Goal: Information Seeking & Learning: Learn about a topic

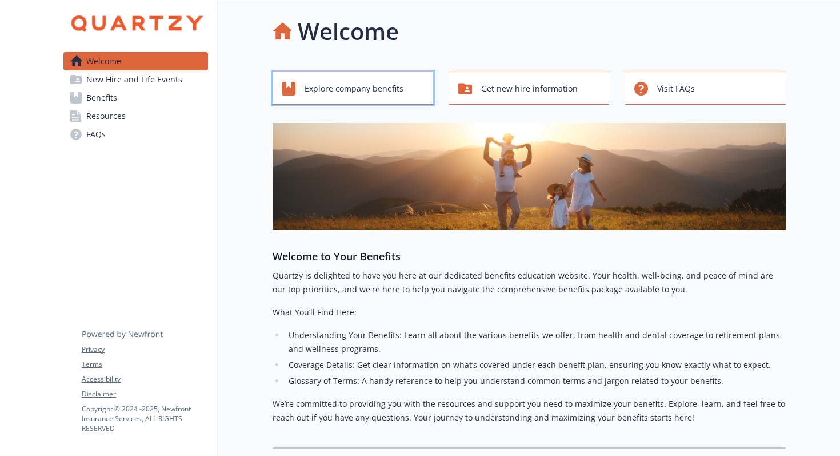
click at [366, 95] on span "Explore company benefits" at bounding box center [354, 89] width 99 height 22
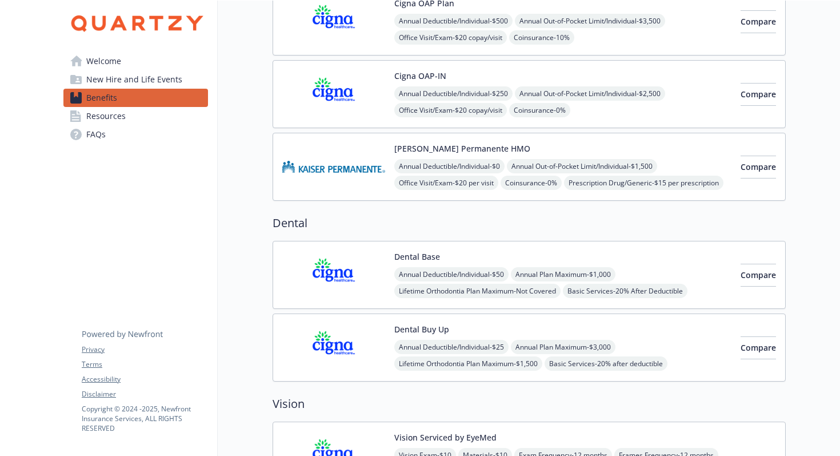
scroll to position [613, 0]
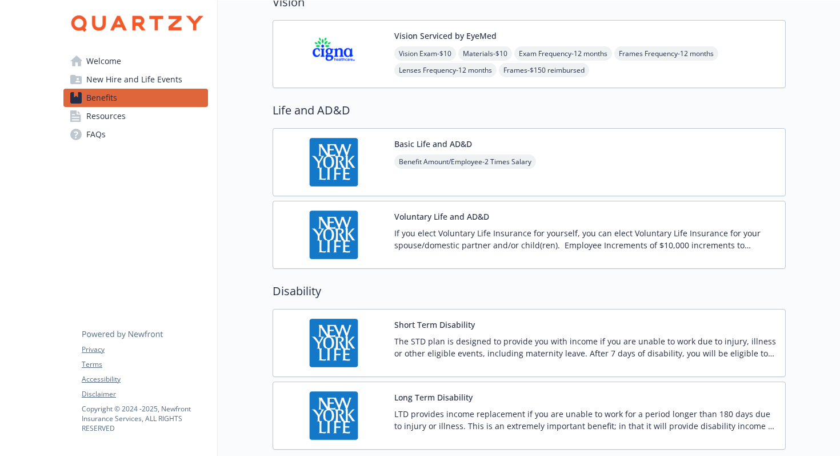
click at [440, 356] on p "The STD plan is designed to provide you with income if you are unable to work d…" at bounding box center [585, 347] width 382 height 24
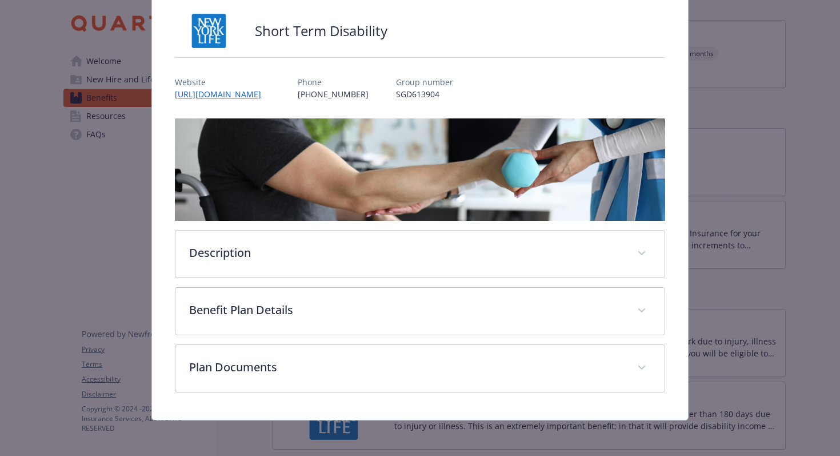
scroll to position [63, 0]
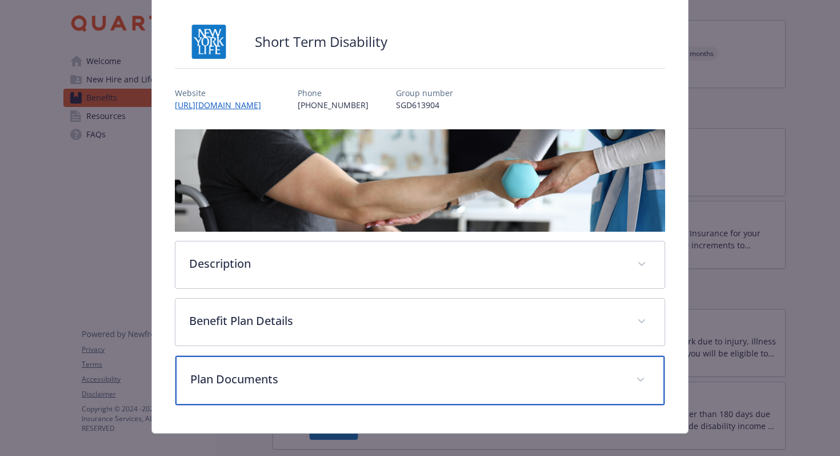
click at [414, 366] on div "Plan Documents" at bounding box center [421, 380] width 490 height 49
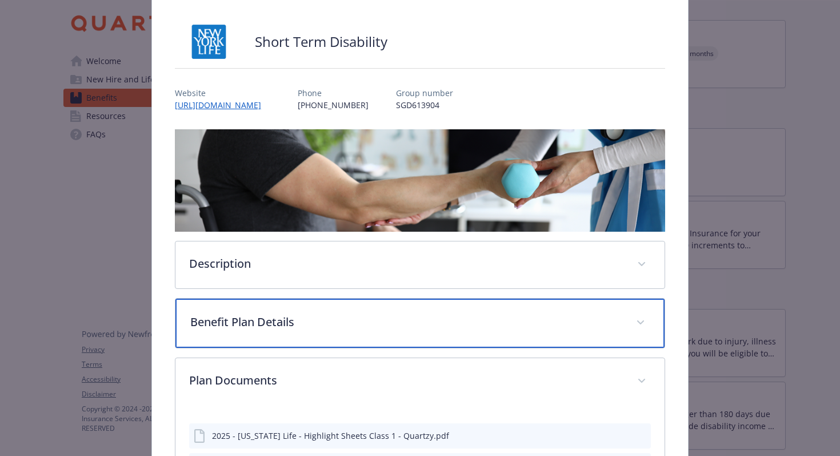
click at [422, 324] on p "Benefit Plan Details" at bounding box center [406, 321] width 433 height 17
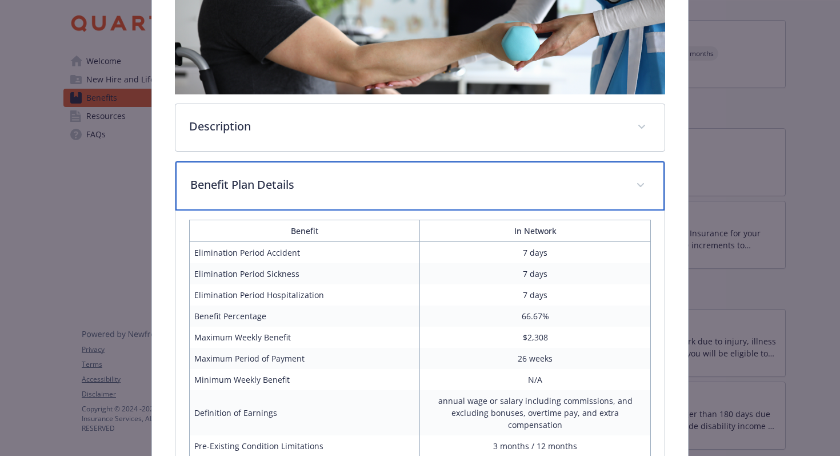
scroll to position [200, 0]
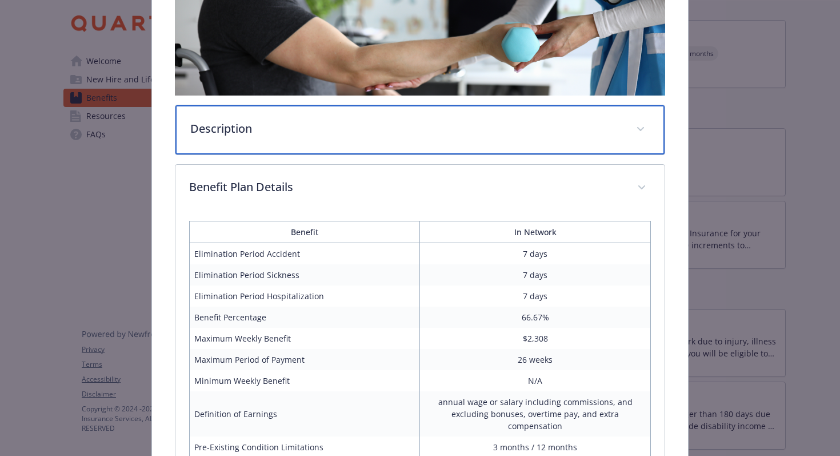
click at [446, 126] on p "Description" at bounding box center [406, 128] width 433 height 17
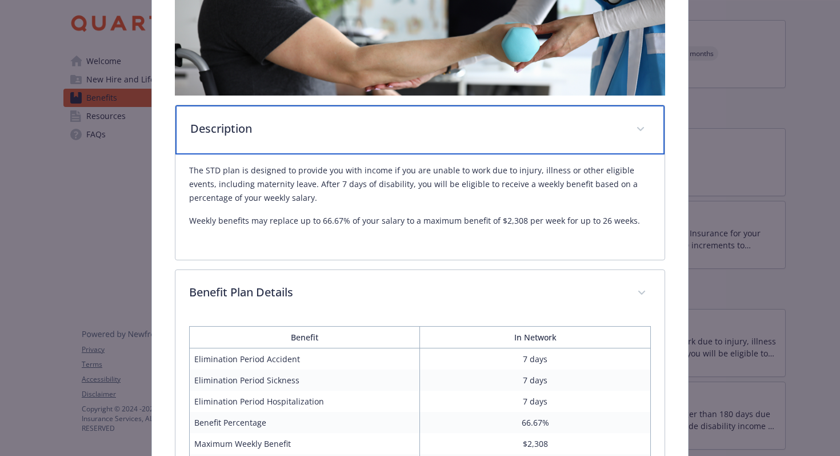
scroll to position [565, 0]
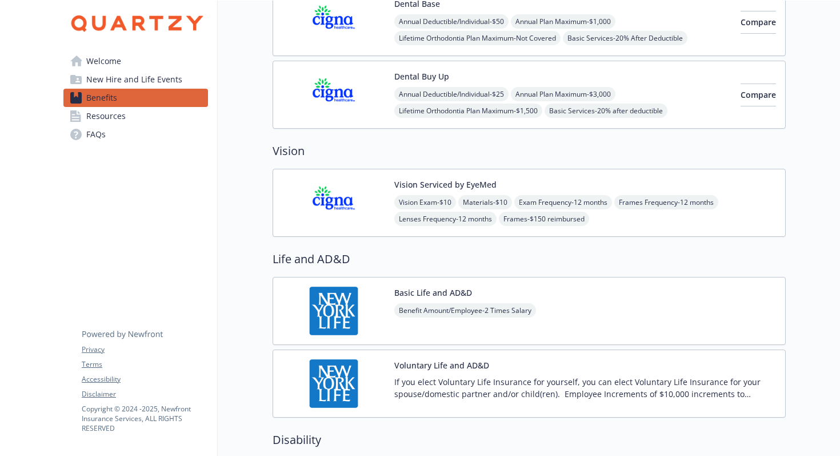
scroll to position [214, 0]
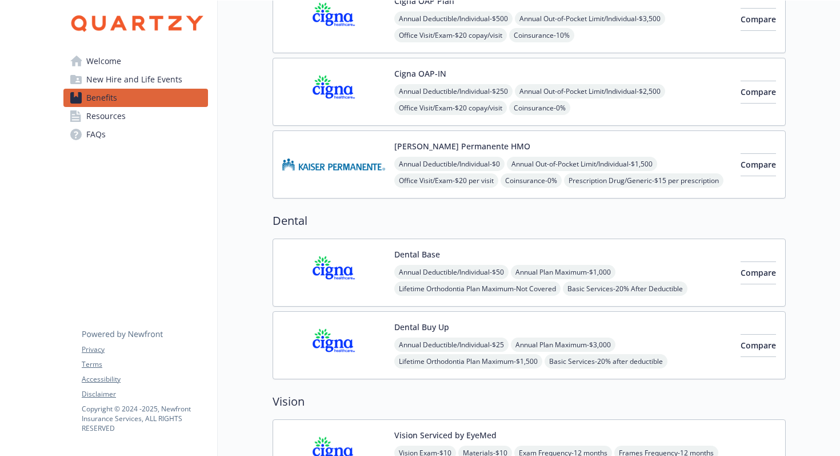
click at [137, 77] on span "New Hire and Life Events" at bounding box center [134, 79] width 96 height 18
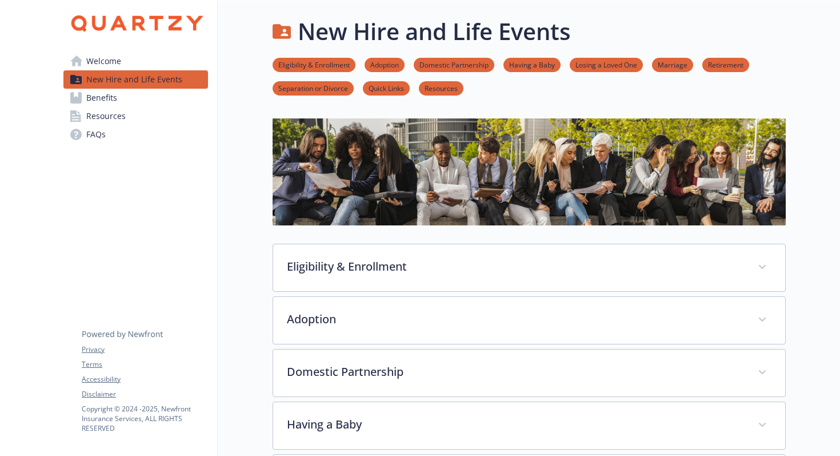
click at [118, 118] on span "Resources" at bounding box center [105, 116] width 39 height 18
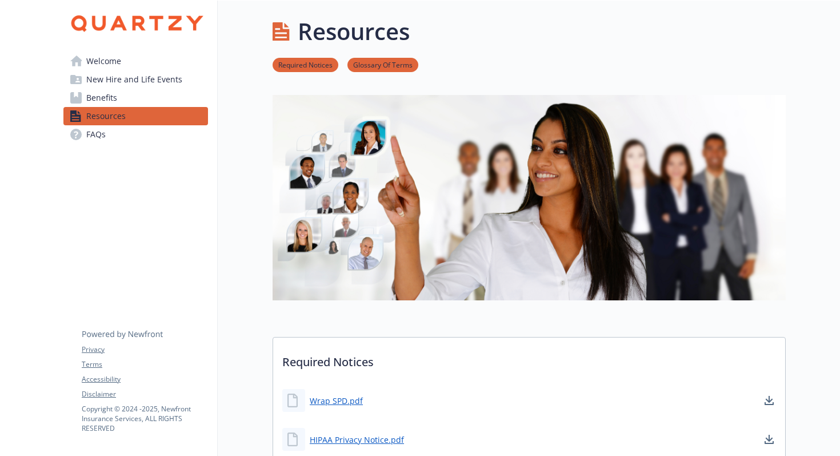
scroll to position [592, 0]
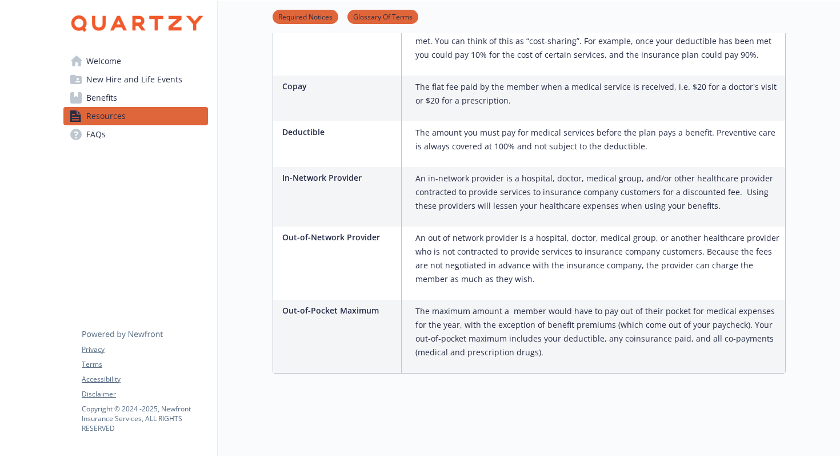
click at [127, 143] on link "FAQs" at bounding box center [135, 134] width 145 height 18
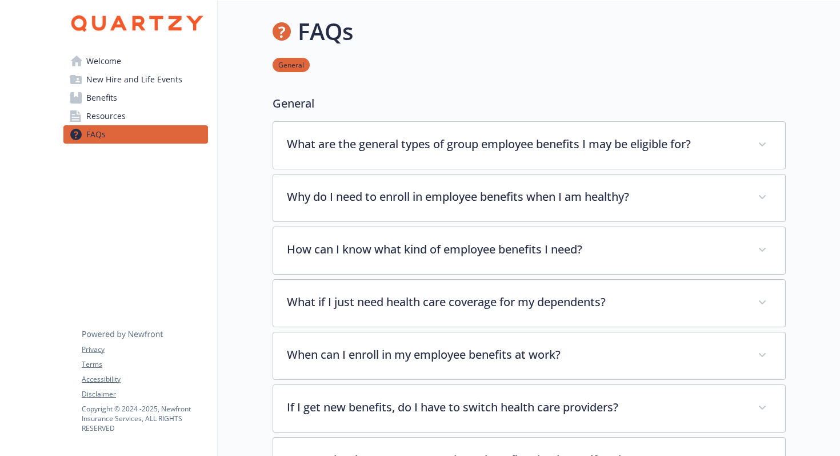
click at [168, 65] on link "Welcome" at bounding box center [135, 61] width 145 height 18
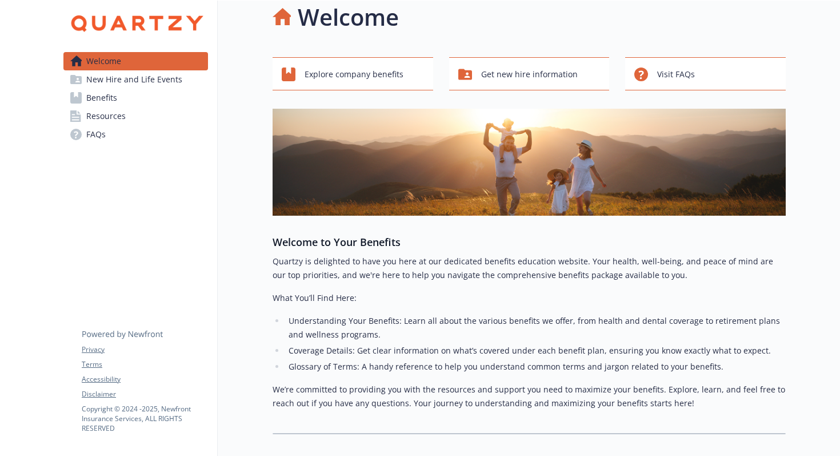
scroll to position [83, 0]
